Goal: Find specific page/section: Find specific page/section

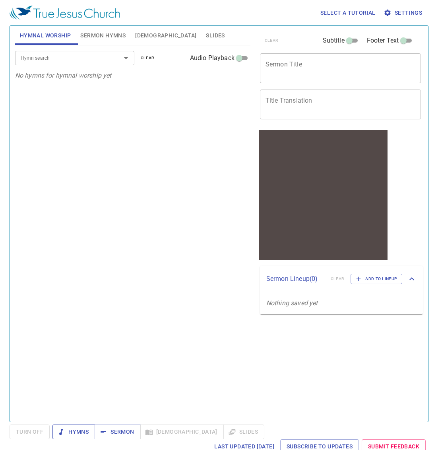
click at [69, 431] on span "Hymns" at bounding box center [74, 432] width 30 height 10
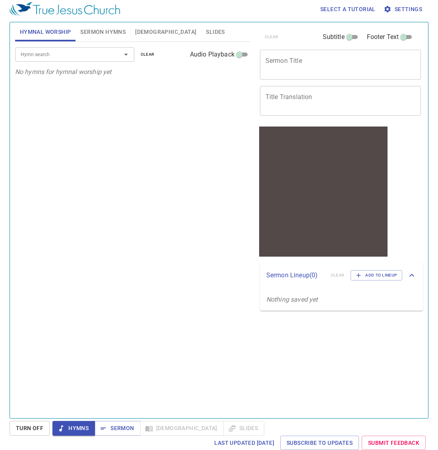
click at [97, 30] on span "Sermon Hymns" at bounding box center [102, 32] width 45 height 10
click at [41, 28] on span "Hymnal Worship" at bounding box center [45, 32] width 51 height 10
click at [47, 56] on input "Hymn search" at bounding box center [62, 54] width 91 height 9
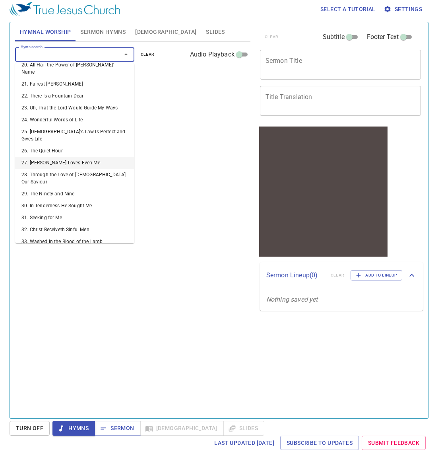
scroll to position [0, 0]
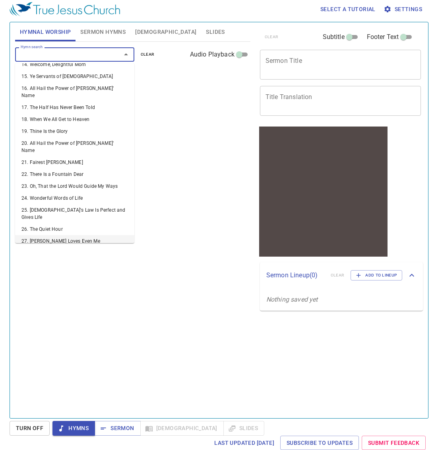
click at [43, 235] on li "27. [PERSON_NAME] Loves Even Me" at bounding box center [74, 241] width 119 height 12
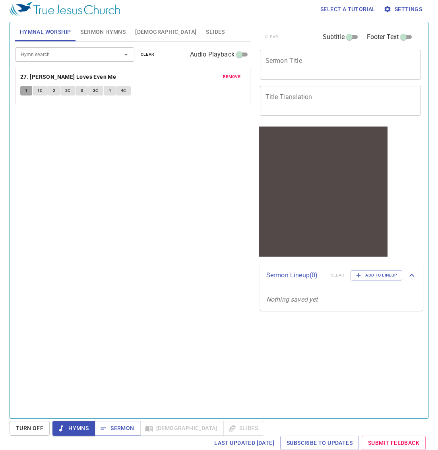
click at [22, 89] on button "1" at bounding box center [26, 91] width 12 height 10
click at [77, 429] on span "Hymns" at bounding box center [74, 428] width 30 height 10
click at [309, 233] on div at bounding box center [323, 239] width 128 height 33
click at [25, 91] on span "1" at bounding box center [26, 90] width 2 height 7
click at [75, 423] on span "Hymns" at bounding box center [74, 428] width 30 height 10
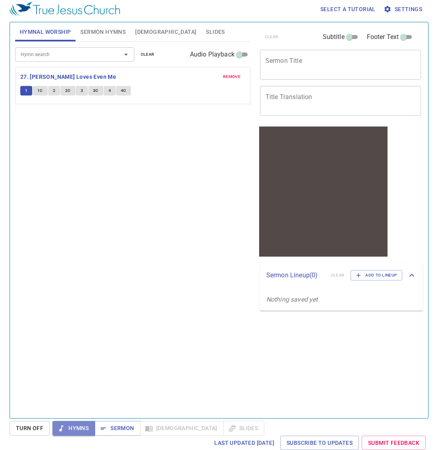
click at [75, 426] on span "Hymns" at bounding box center [74, 428] width 30 height 10
click at [114, 429] on span "Sermon" at bounding box center [117, 428] width 33 height 10
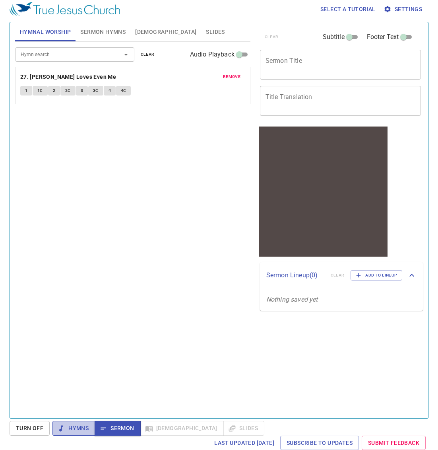
click at [74, 425] on span "Hymns" at bounding box center [74, 428] width 30 height 10
click at [31, 77] on b "27. [PERSON_NAME] Loves Even Me" at bounding box center [68, 77] width 96 height 10
click at [77, 86] on button "3" at bounding box center [82, 91] width 12 height 10
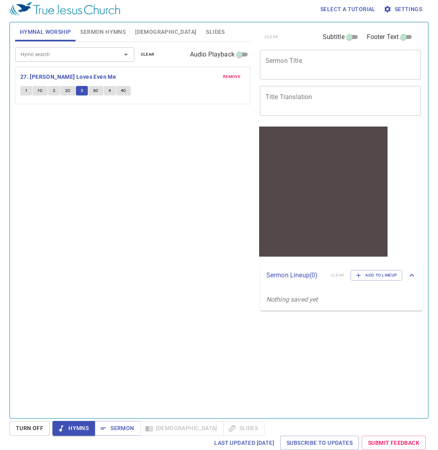
drag, startPoint x: 74, startPoint y: 93, endPoint x: 56, endPoint y: 90, distance: 17.4
click at [74, 93] on button "2C" at bounding box center [67, 91] width 15 height 10
click at [28, 91] on button "1" at bounding box center [26, 91] width 12 height 10
click at [112, 34] on span "Sermon Hymns" at bounding box center [102, 32] width 45 height 10
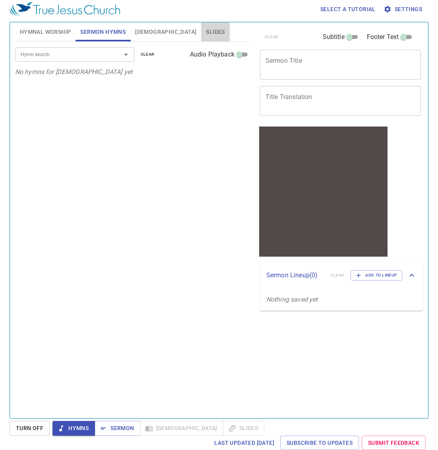
click at [206, 31] on span "Slides" at bounding box center [215, 32] width 19 height 10
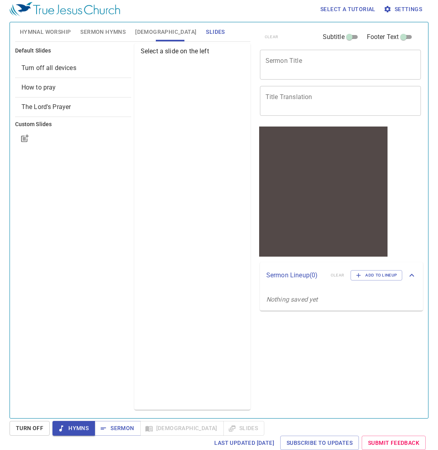
click at [61, 72] on span "Turn off all devices" at bounding box center [72, 68] width 103 height 10
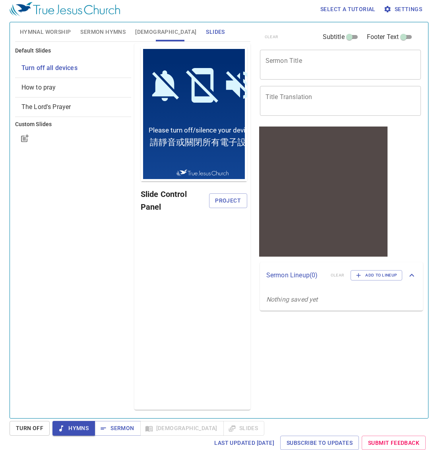
click at [60, 88] on span "How to pray" at bounding box center [72, 88] width 103 height 10
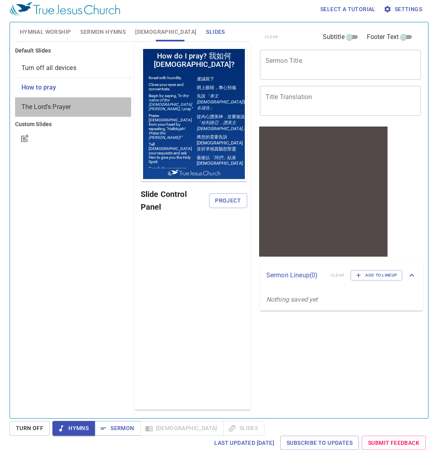
click at [55, 110] on span "The Lord's Prayer" at bounding box center [46, 107] width 50 height 8
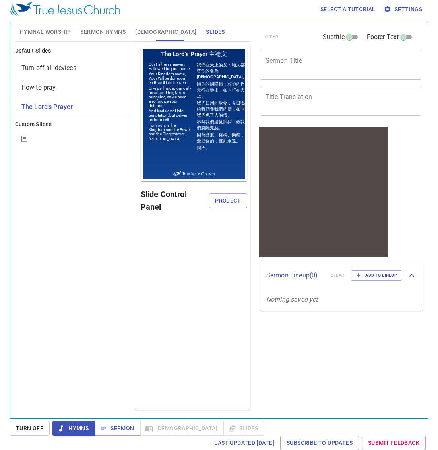
click at [35, 32] on span "Hymnal Worship" at bounding box center [45, 32] width 51 height 10
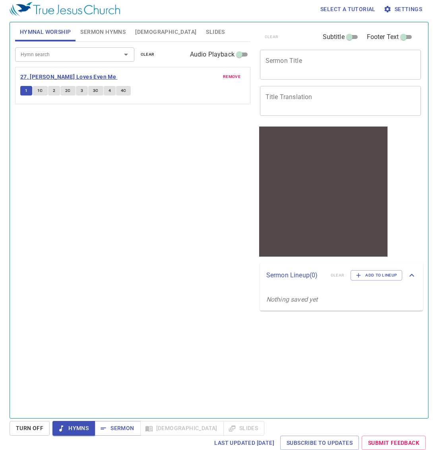
click at [40, 73] on b "27. [PERSON_NAME] Loves Even Me" at bounding box center [68, 77] width 96 height 10
click at [328, 10] on span "Select a tutorial" at bounding box center [347, 9] width 55 height 10
drag, startPoint x: 328, startPoint y: 25, endPoint x: 322, endPoint y: 27, distance: 6.8
click at [328, 25] on li "Basic" at bounding box center [332, 23] width 29 height 14
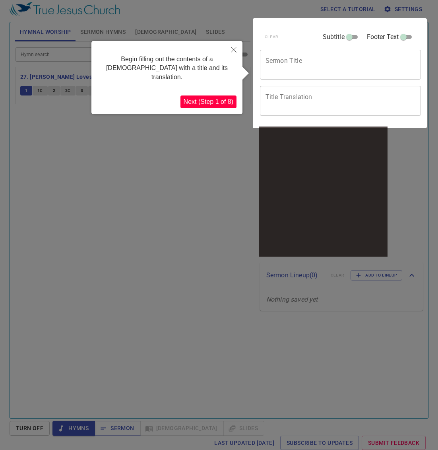
click at [197, 95] on button "Next (Step 1 of 8)" at bounding box center [208, 101] width 56 height 13
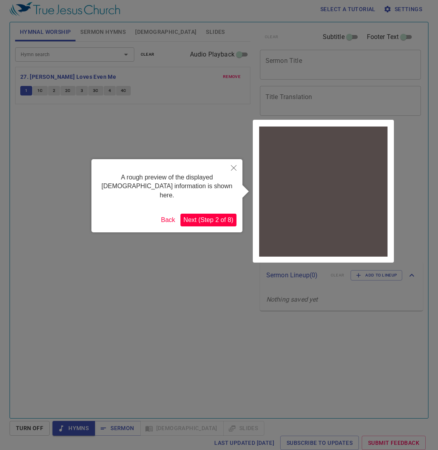
click at [208, 213] on button "Next (Step 2 of 8)" at bounding box center [208, 219] width 56 height 13
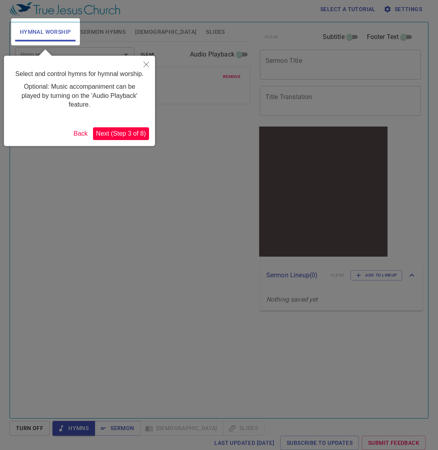
click at [126, 133] on button "Next (Step 3 of 8)" at bounding box center [121, 133] width 56 height 13
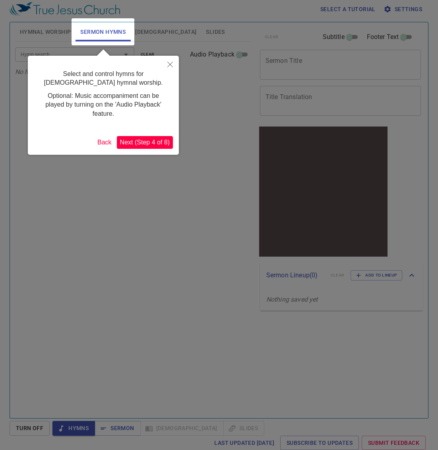
click at [135, 144] on button "Next (Step 4 of 8)" at bounding box center [145, 142] width 56 height 13
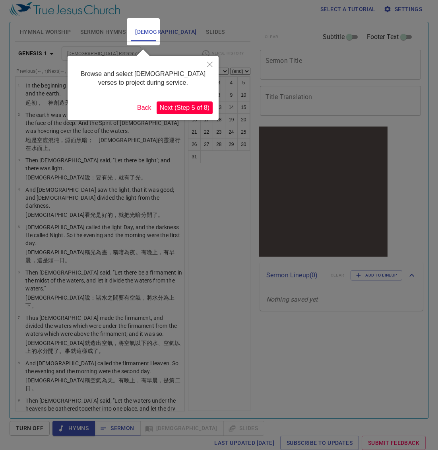
click at [179, 106] on button "Next (Step 5 of 8)" at bounding box center [185, 107] width 56 height 13
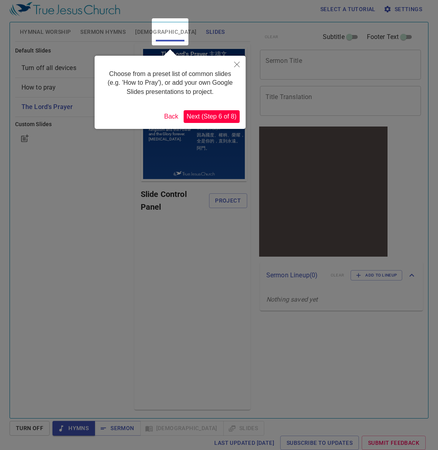
click at [205, 118] on button "Next (Step 6 of 8)" at bounding box center [212, 116] width 56 height 13
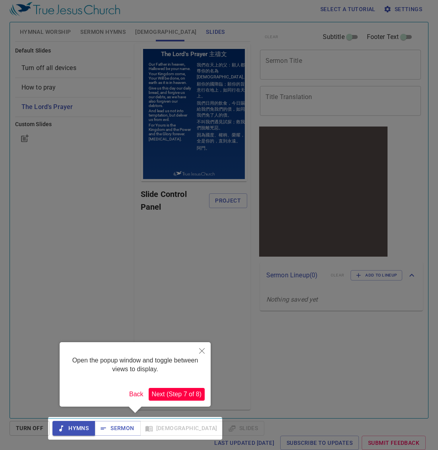
click at [167, 395] on button "Next (Step 7 of 8)" at bounding box center [177, 394] width 56 height 13
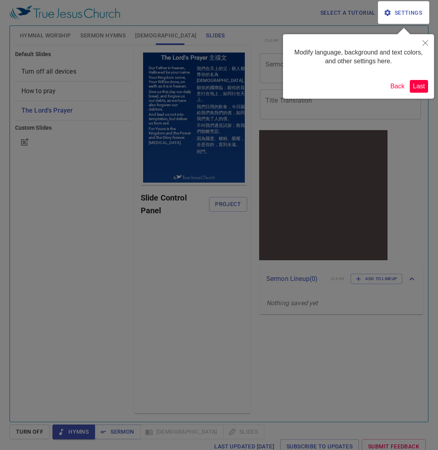
click at [415, 90] on button "Last" at bounding box center [419, 86] width 18 height 13
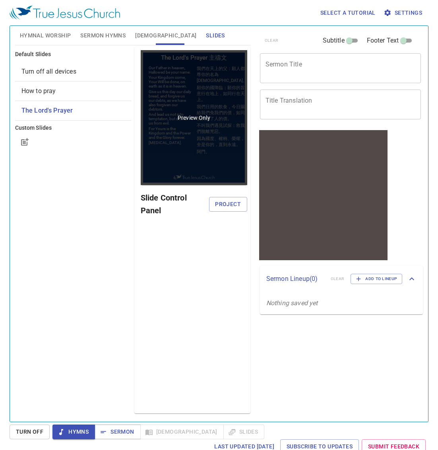
click at [193, 135] on div "Preview Only" at bounding box center [194, 117] width 107 height 135
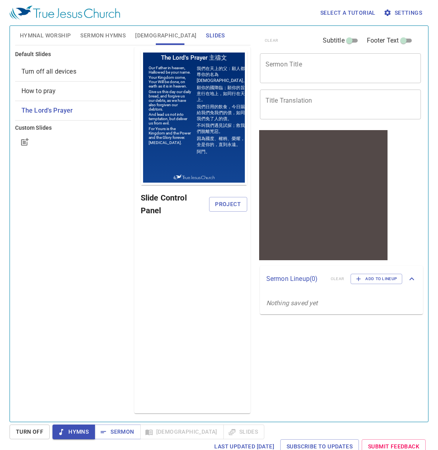
click at [63, 40] on span "Hymnal Worship" at bounding box center [45, 36] width 51 height 10
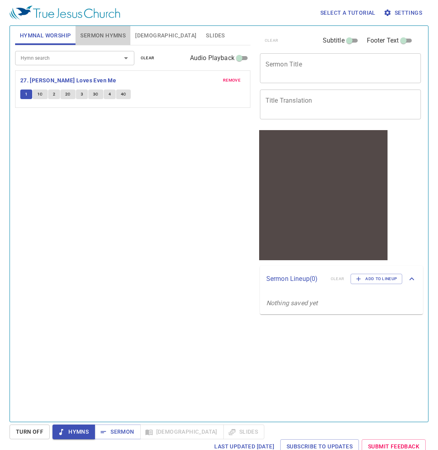
click at [86, 34] on span "Sermon Hymns" at bounding box center [102, 36] width 45 height 10
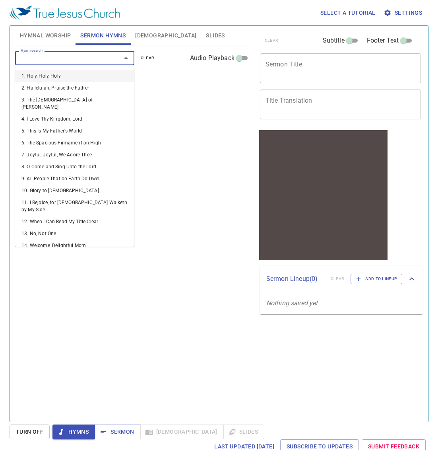
click at [59, 60] on input "Hymn search" at bounding box center [62, 57] width 91 height 9
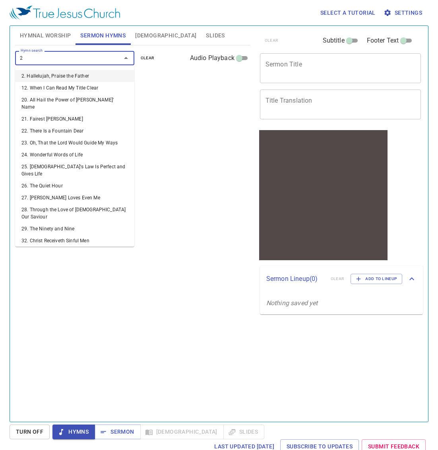
type input "27"
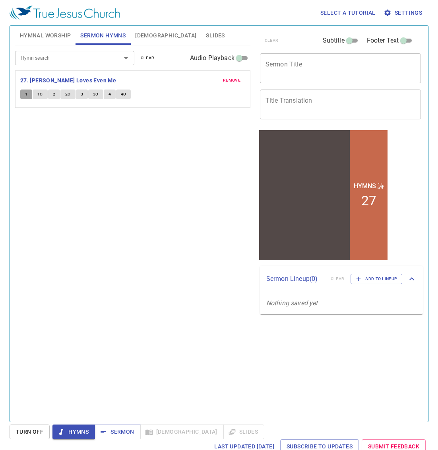
click at [30, 96] on button "1" at bounding box center [26, 94] width 12 height 10
click at [27, 95] on span "1" at bounding box center [26, 94] width 2 height 7
click at [41, 96] on span "1C" at bounding box center [40, 94] width 6 height 7
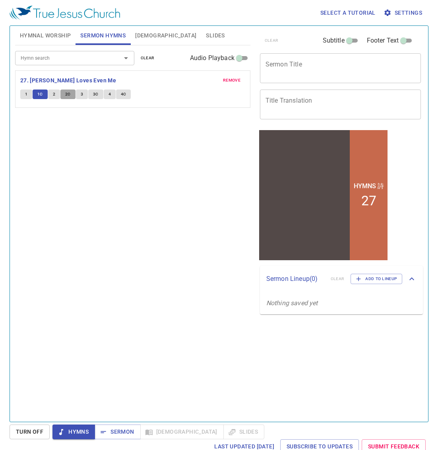
drag, startPoint x: 74, startPoint y: 95, endPoint x: 92, endPoint y: 96, distance: 17.5
click at [75, 95] on button "2C" at bounding box center [67, 94] width 15 height 10
drag, startPoint x: 121, startPoint y: 96, endPoint x: 125, endPoint y: 98, distance: 4.1
click at [121, 96] on span "4C" at bounding box center [124, 94] width 6 height 7
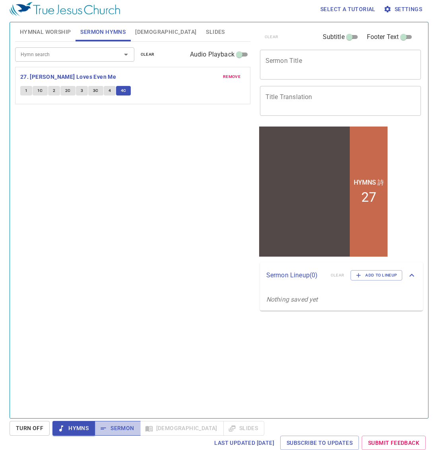
click at [104, 429] on icon "button" at bounding box center [103, 428] width 8 height 8
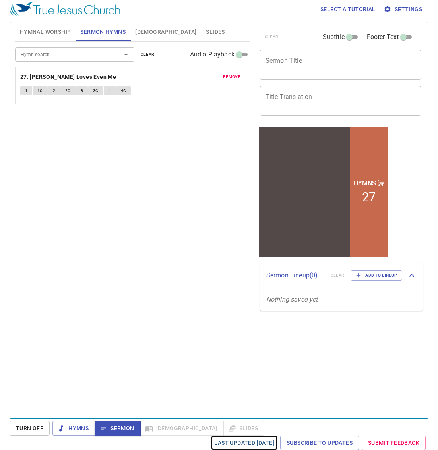
click at [221, 444] on span "Last updated [DATE]" at bounding box center [244, 443] width 60 height 10
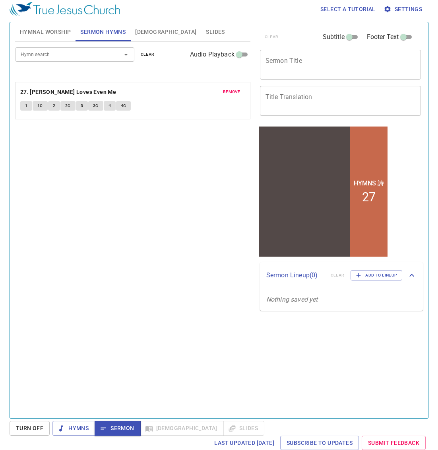
drag, startPoint x: 50, startPoint y: 93, endPoint x: 47, endPoint y: 95, distance: 4.2
click at [47, 95] on div "remove 27. [PERSON_NAME] Loves Even Me 1 1C 2 2C 3 3C 4 4C" at bounding box center [132, 92] width 225 height 12
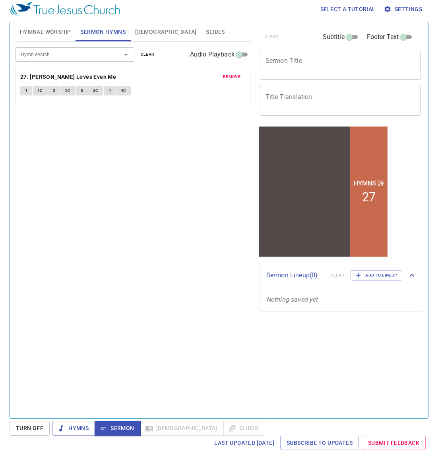
click at [39, 94] on span "1C" at bounding box center [40, 90] width 6 height 7
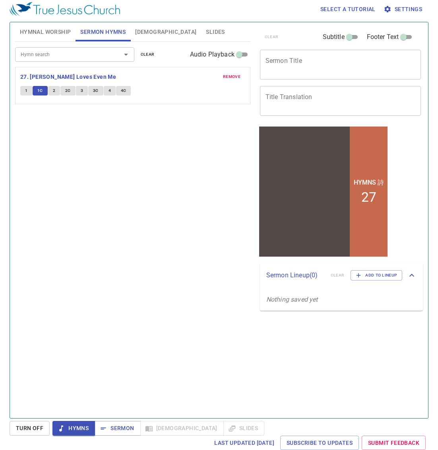
click at [39, 94] on span "1C" at bounding box center [40, 90] width 6 height 7
click at [71, 430] on span "Hymns" at bounding box center [74, 428] width 30 height 10
